Goal: Task Accomplishment & Management: Manage account settings

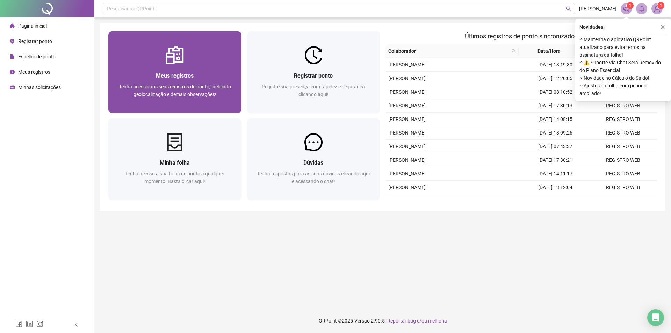
click at [206, 86] on span "Tenha acesso aos seus registros de ponto, incluindo geolocalização e demais obs…" at bounding box center [175, 90] width 112 height 13
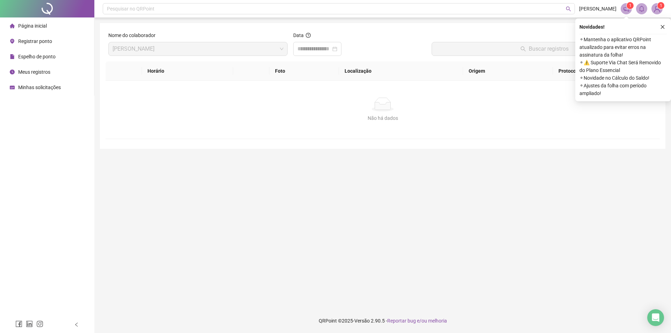
click at [44, 59] on span "Espelho de ponto" at bounding box center [36, 57] width 37 height 6
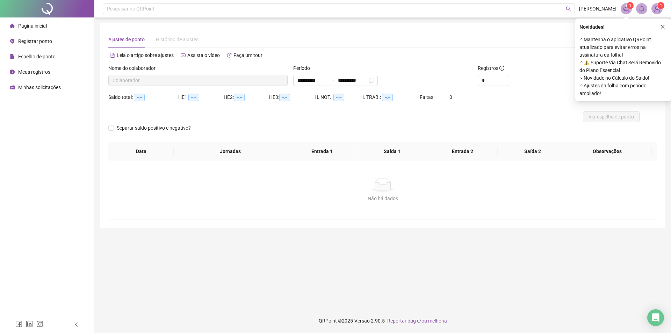
type input "**********"
click at [662, 25] on icon "close" at bounding box center [662, 26] width 5 height 5
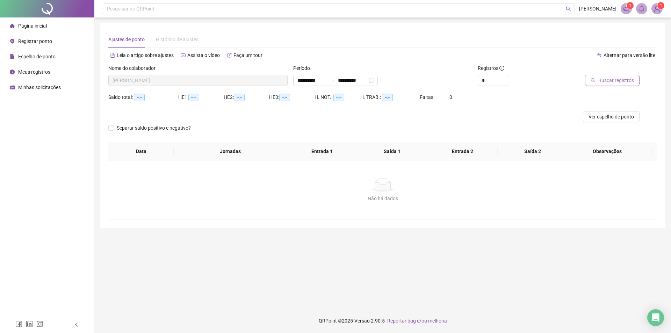
click at [614, 80] on span "Buscar registros" at bounding box center [616, 81] width 36 height 8
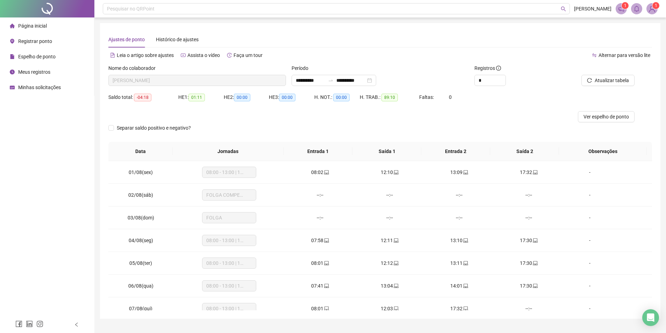
click at [618, 110] on div "Saldo total: -04:18 HE 1: 01:11 HE 2: 00:00 HE 3: 00:00 H. NOT.: 00:00 H. TRAB.…" at bounding box center [379, 102] width 543 height 20
click at [616, 116] on span "Ver espelho de ponto" at bounding box center [605, 117] width 45 height 8
